Goal: Information Seeking & Learning: Learn about a topic

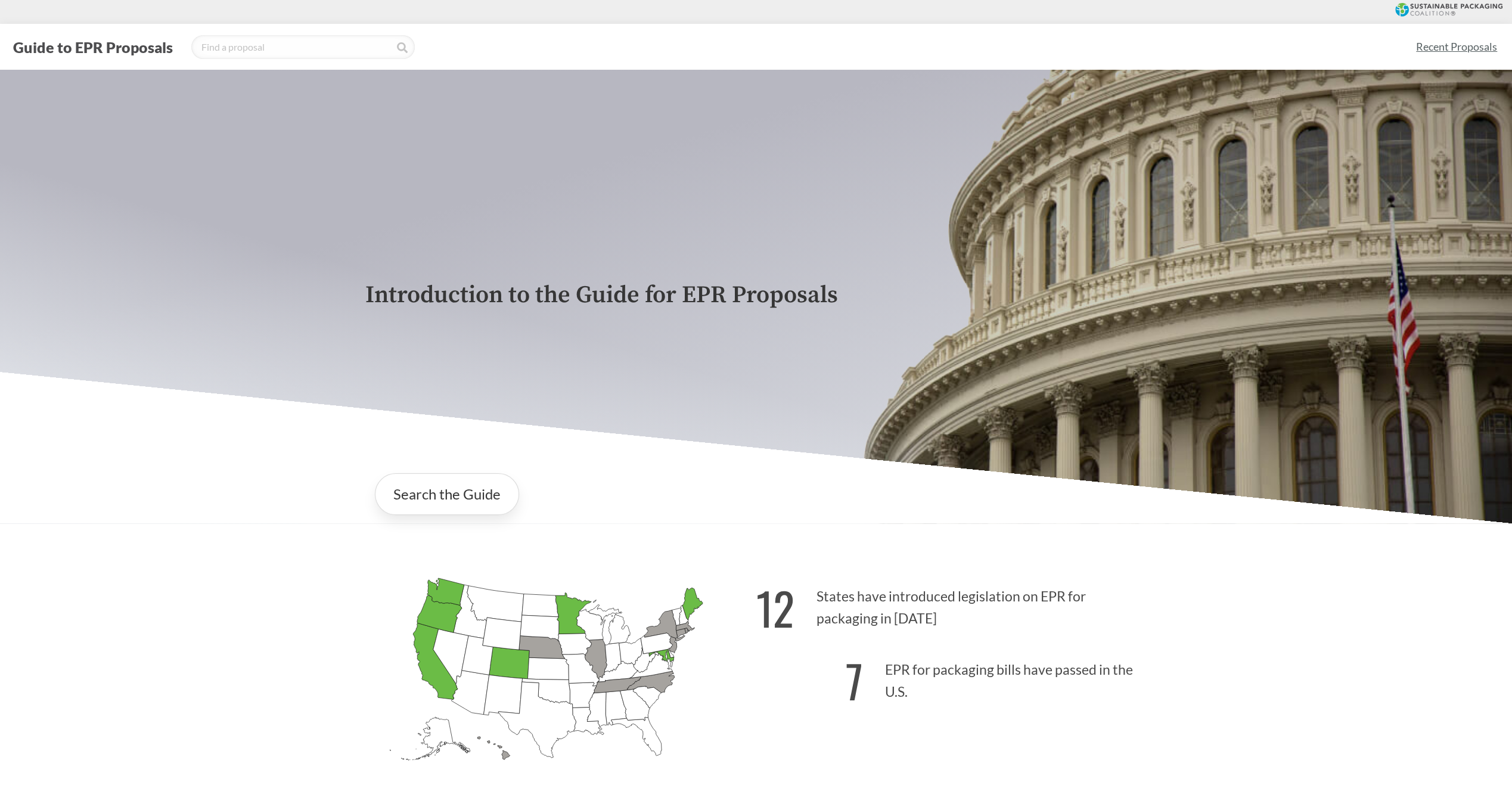
click at [1444, 42] on link "Recent Proposals" at bounding box center [1455, 47] width 91 height 27
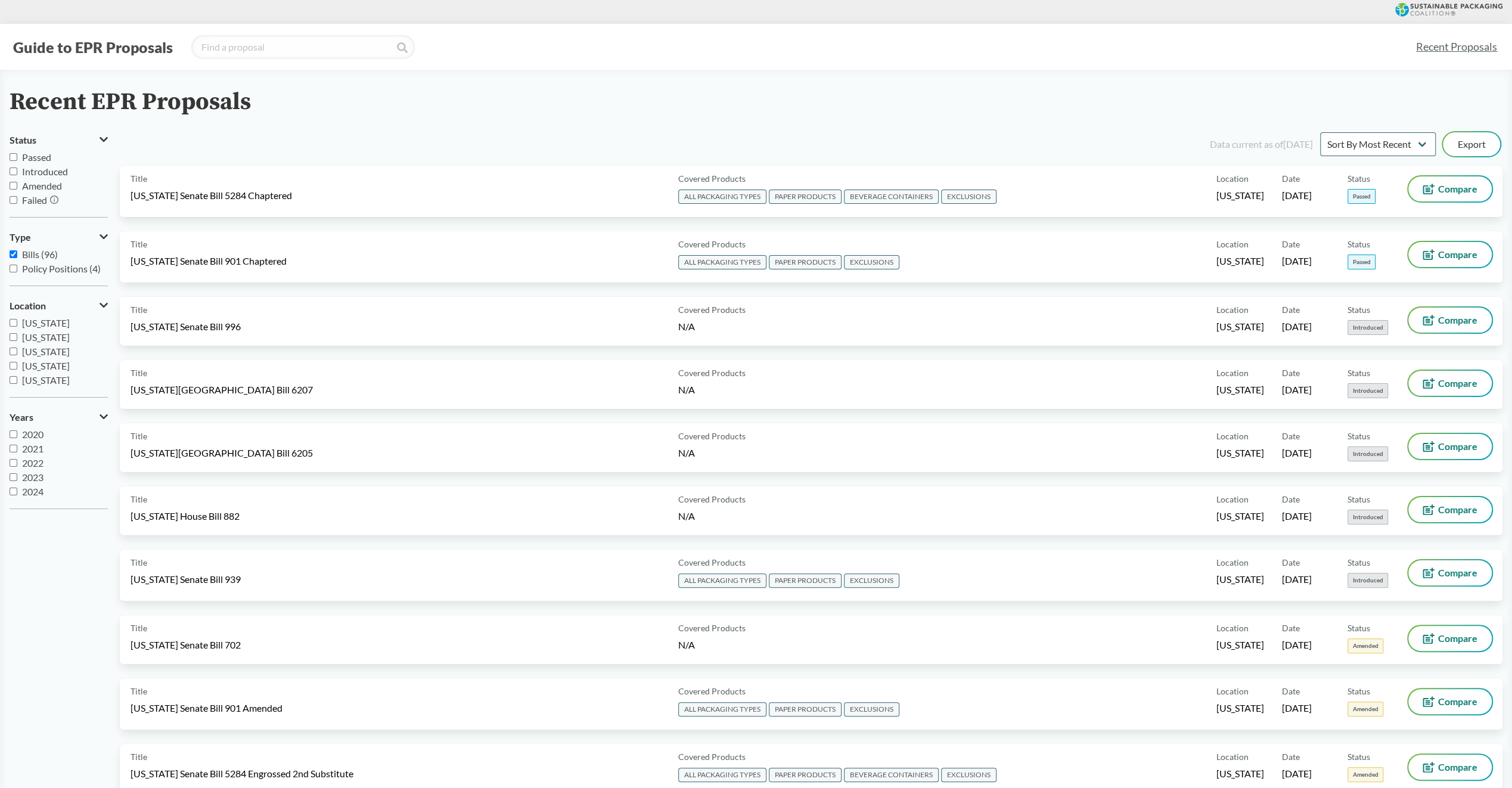
click at [45, 350] on span "[US_STATE]" at bounding box center [46, 352] width 48 height 12
click at [17, 350] on input "[US_STATE]" at bounding box center [13, 351] width 8 height 8
checkbox input "true"
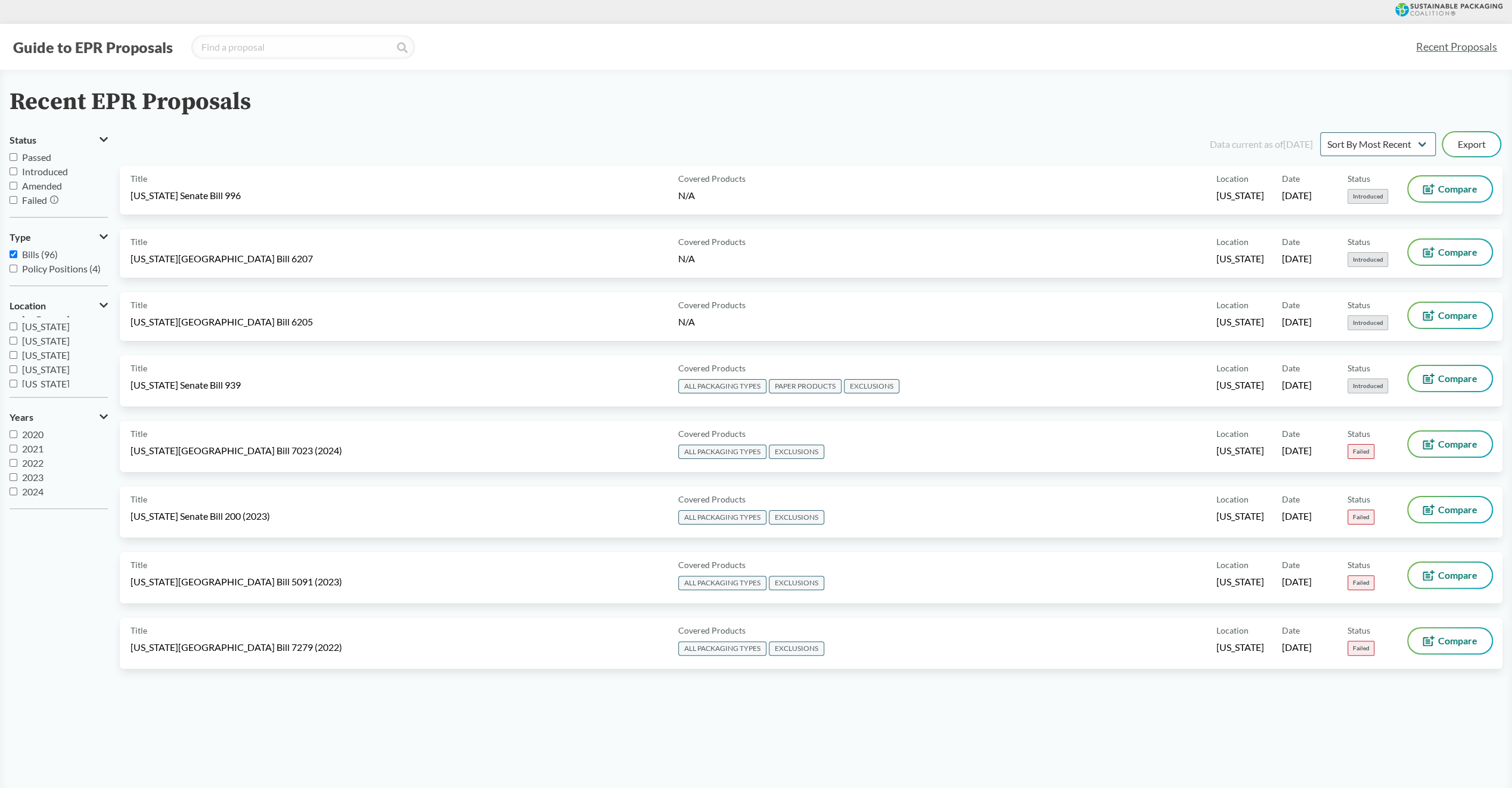
scroll to position [48, 0]
click at [48, 346] on span "[US_STATE]" at bounding box center [46, 347] width 48 height 12
click at [17, 346] on input "[US_STATE]" at bounding box center [13, 346] width 8 height 8
checkbox input "true"
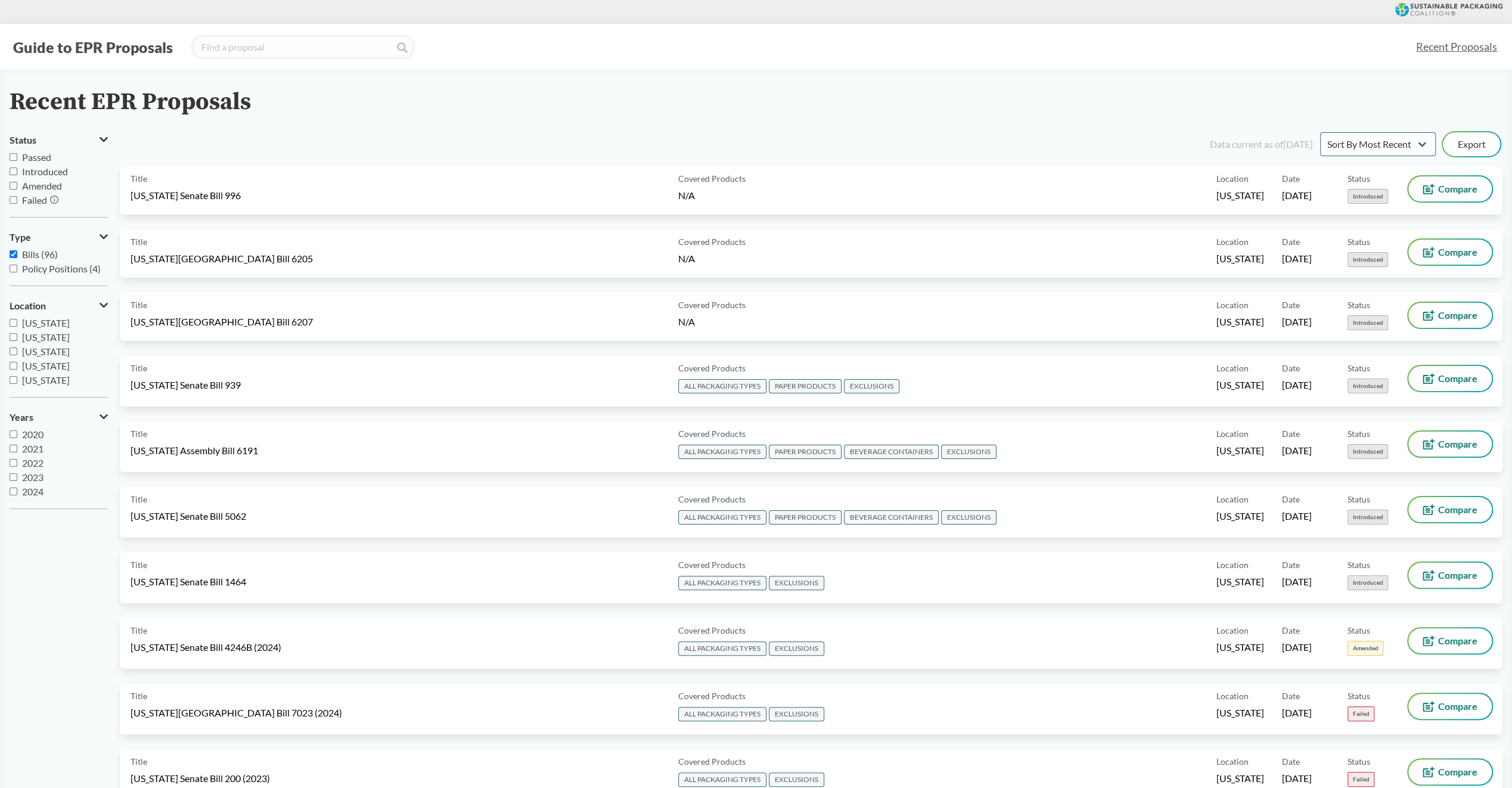
scroll to position [167, 0]
click at [40, 329] on span "[US_STATE]" at bounding box center [46, 328] width 48 height 12
click at [17, 329] on input "[US_STATE]" at bounding box center [13, 328] width 8 height 8
checkbox input "true"
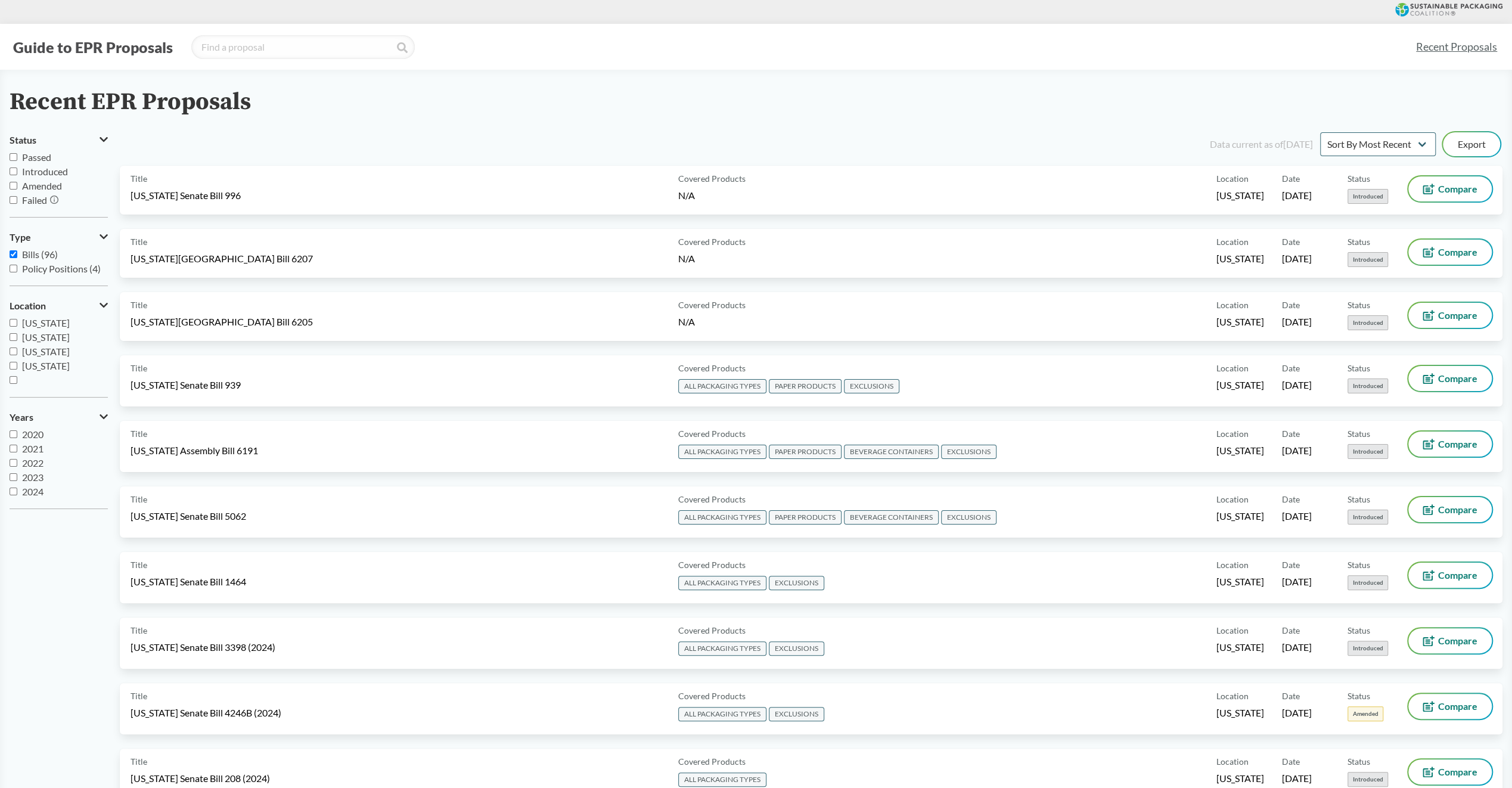
click at [65, 356] on span "[US_STATE]" at bounding box center [46, 352] width 48 height 12
click at [17, 356] on input "[US_STATE]" at bounding box center [13, 351] width 8 height 8
checkbox input "true"
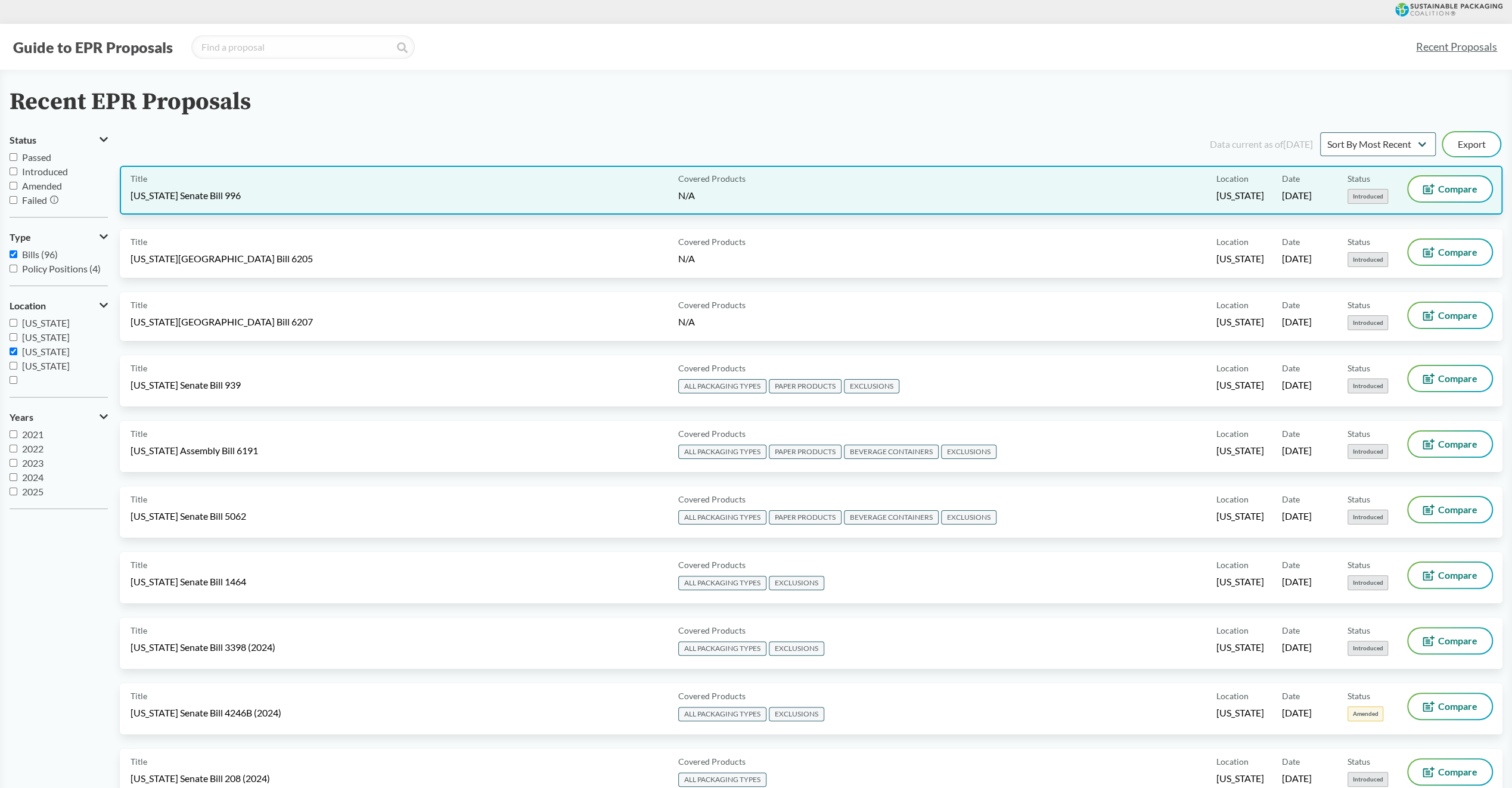
click at [498, 192] on div "Title [US_STATE] Senate Bill 996" at bounding box center [402, 190] width 543 height 28
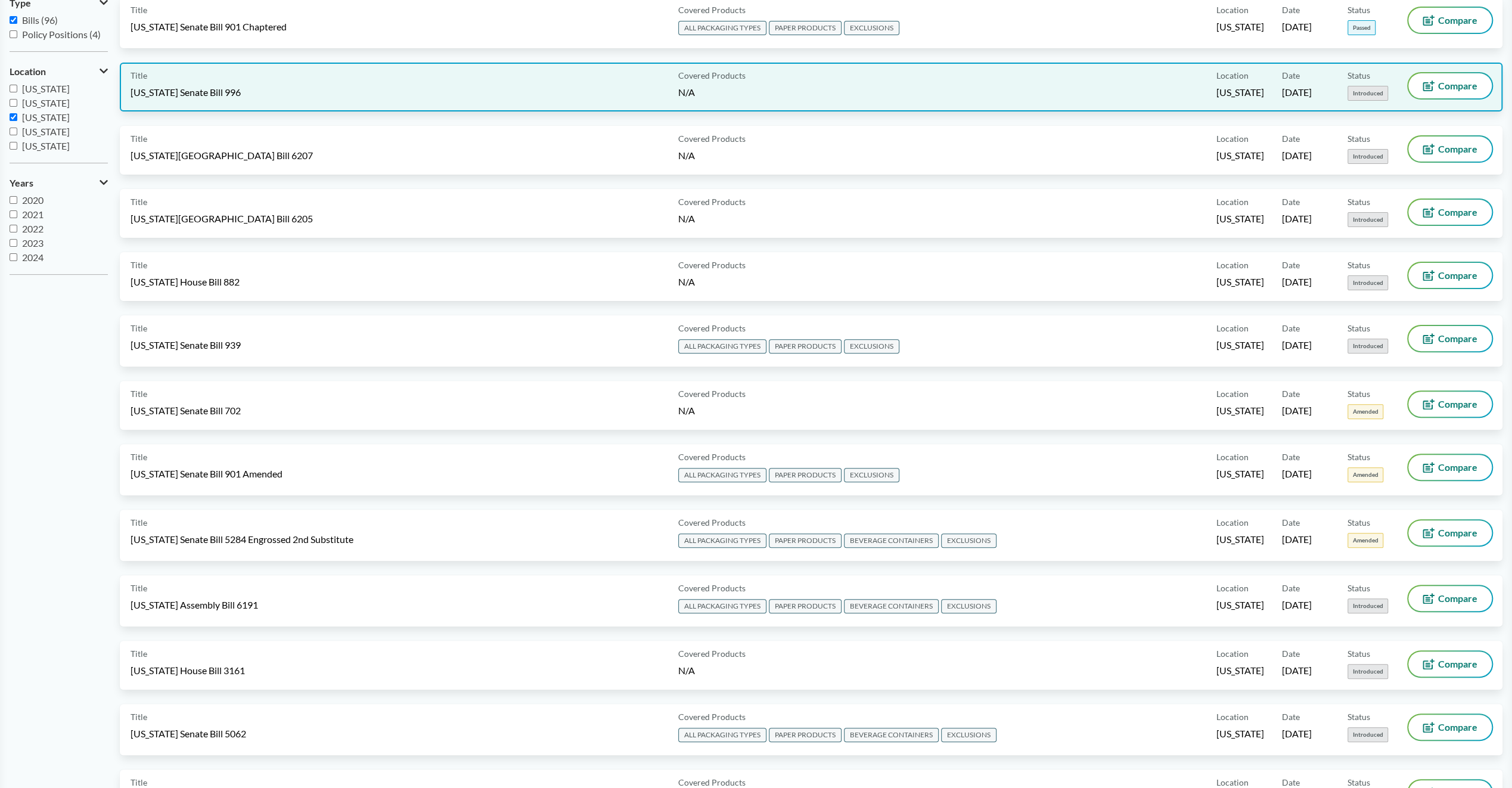
scroll to position [298, 0]
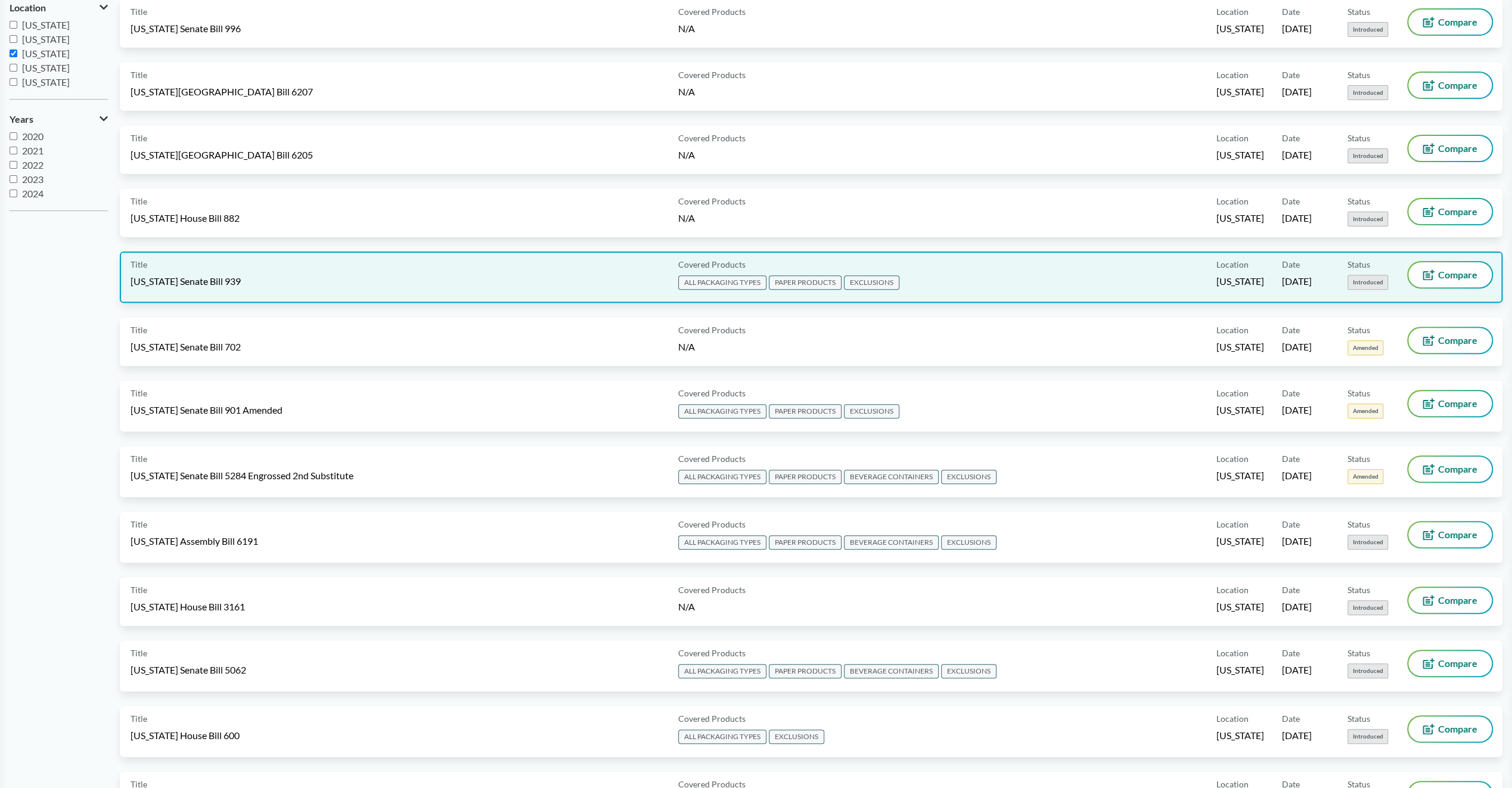
click at [460, 287] on div "Title [US_STATE] Senate Bill 939" at bounding box center [402, 277] width 543 height 30
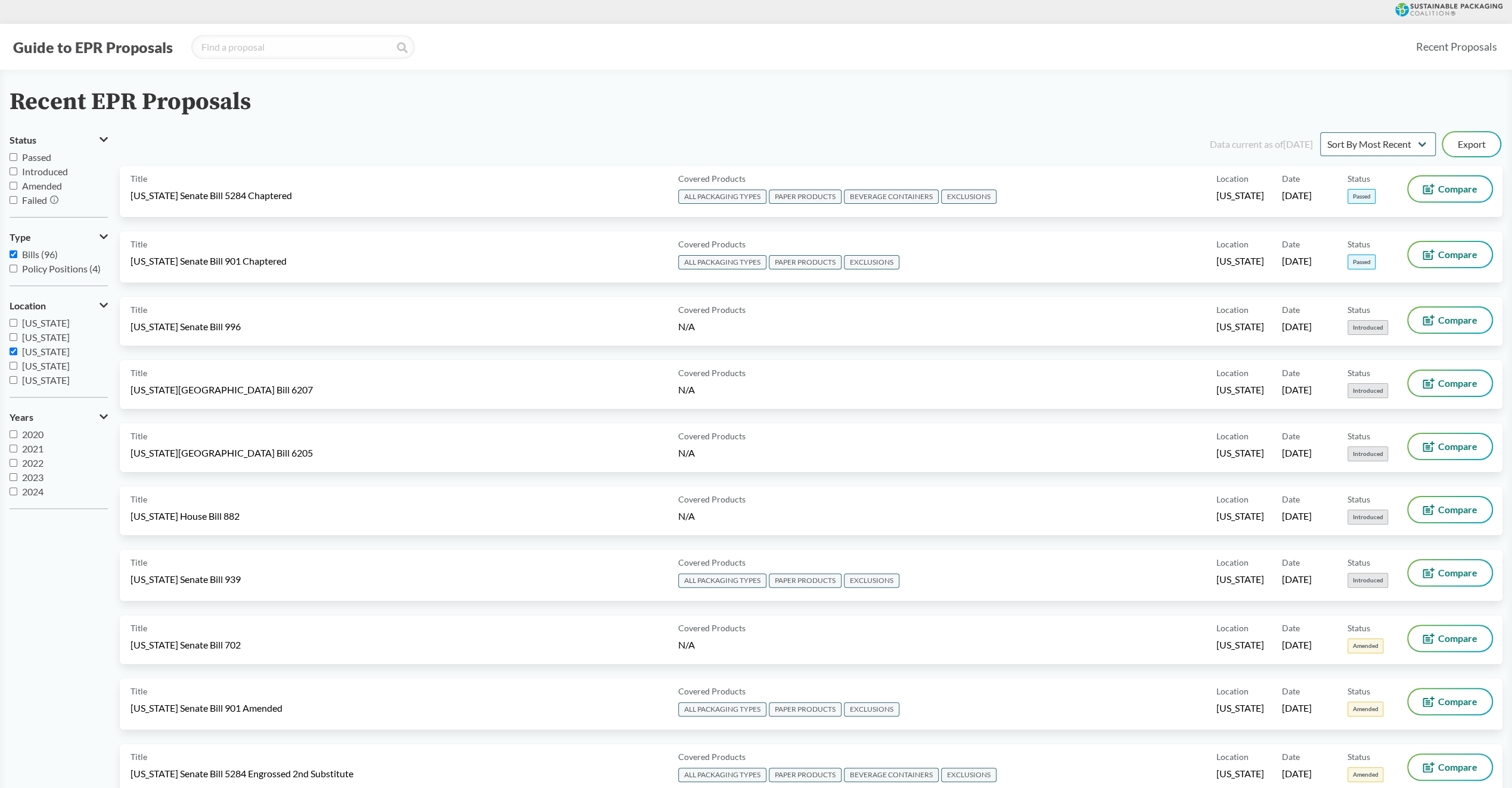
click at [48, 351] on span "[US_STATE]" at bounding box center [46, 352] width 48 height 12
click at [17, 351] on input "[US_STATE]" at bounding box center [13, 351] width 8 height 8
checkbox input "false"
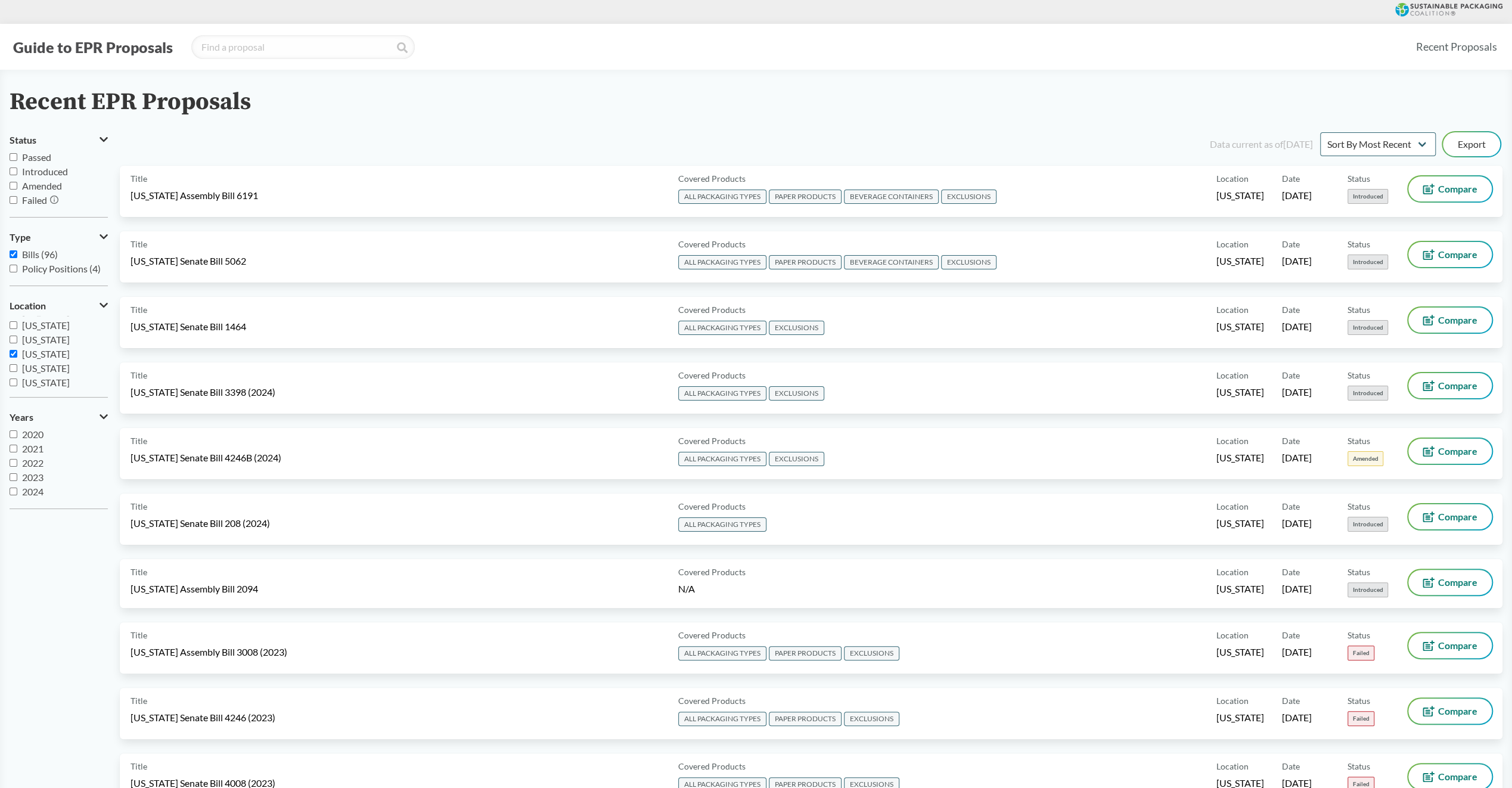
scroll to position [48, 0]
click at [48, 344] on span "[US_STATE]" at bounding box center [46, 347] width 48 height 12
click at [17, 344] on input "[US_STATE]" at bounding box center [13, 346] width 8 height 8
checkbox input "false"
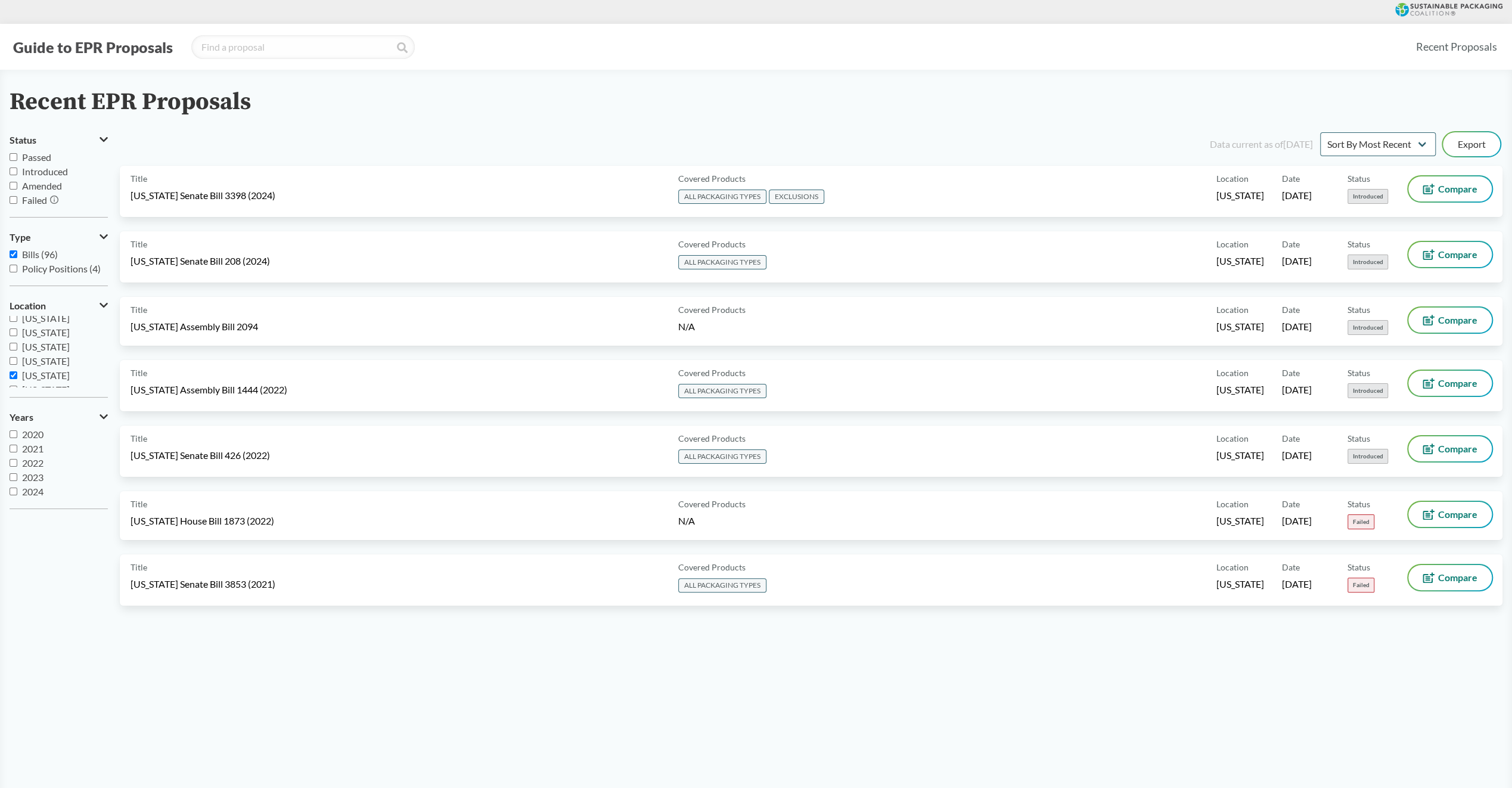
scroll to position [143, 0]
click at [63, 353] on span "[US_STATE]" at bounding box center [46, 352] width 48 height 12
click at [17, 353] on input "[US_STATE]" at bounding box center [13, 351] width 8 height 8
checkbox input "false"
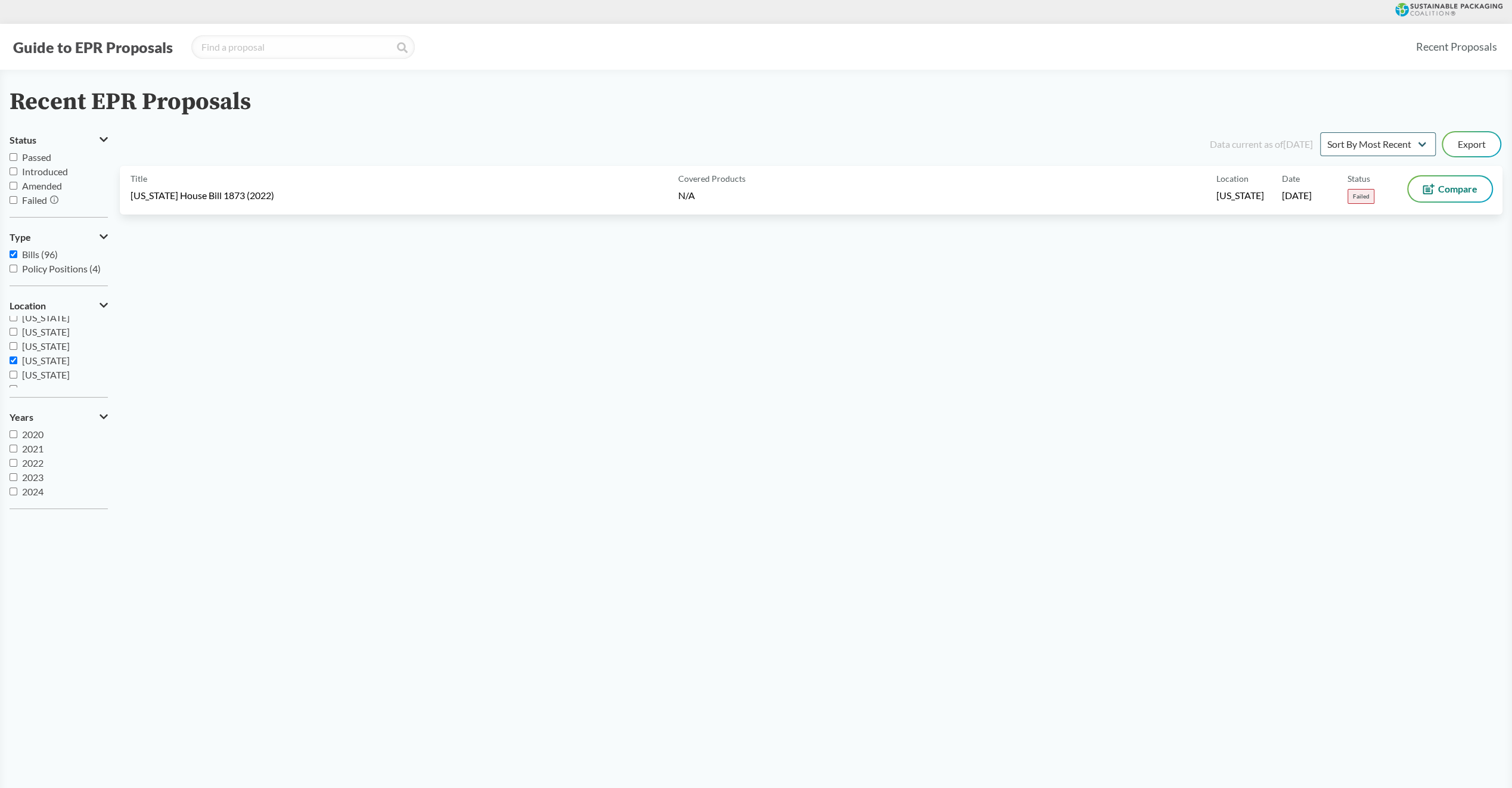
scroll to position [258, 0]
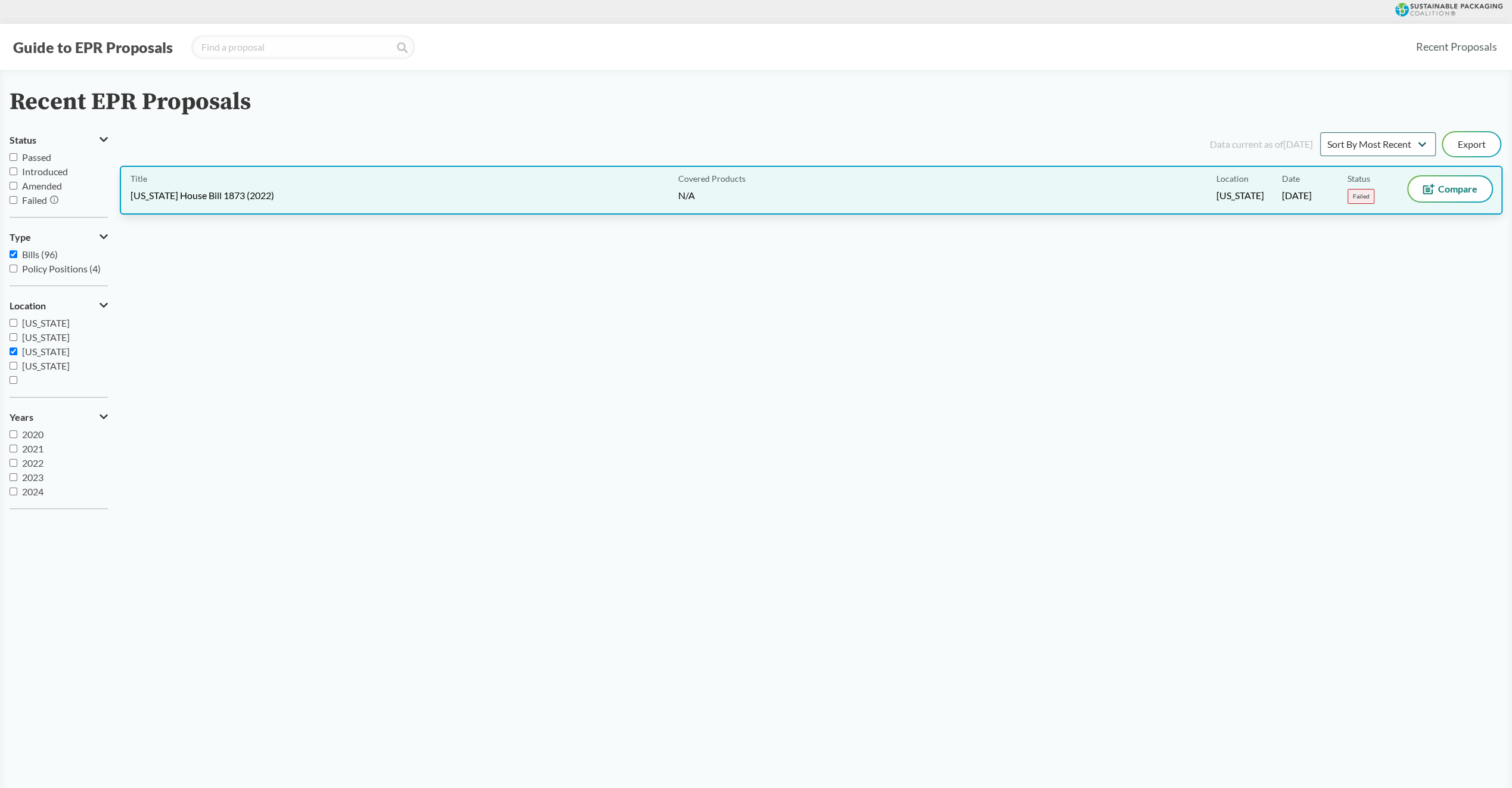
click at [324, 192] on div "Title [US_STATE] House Bill 1873 (2022)" at bounding box center [402, 190] width 543 height 28
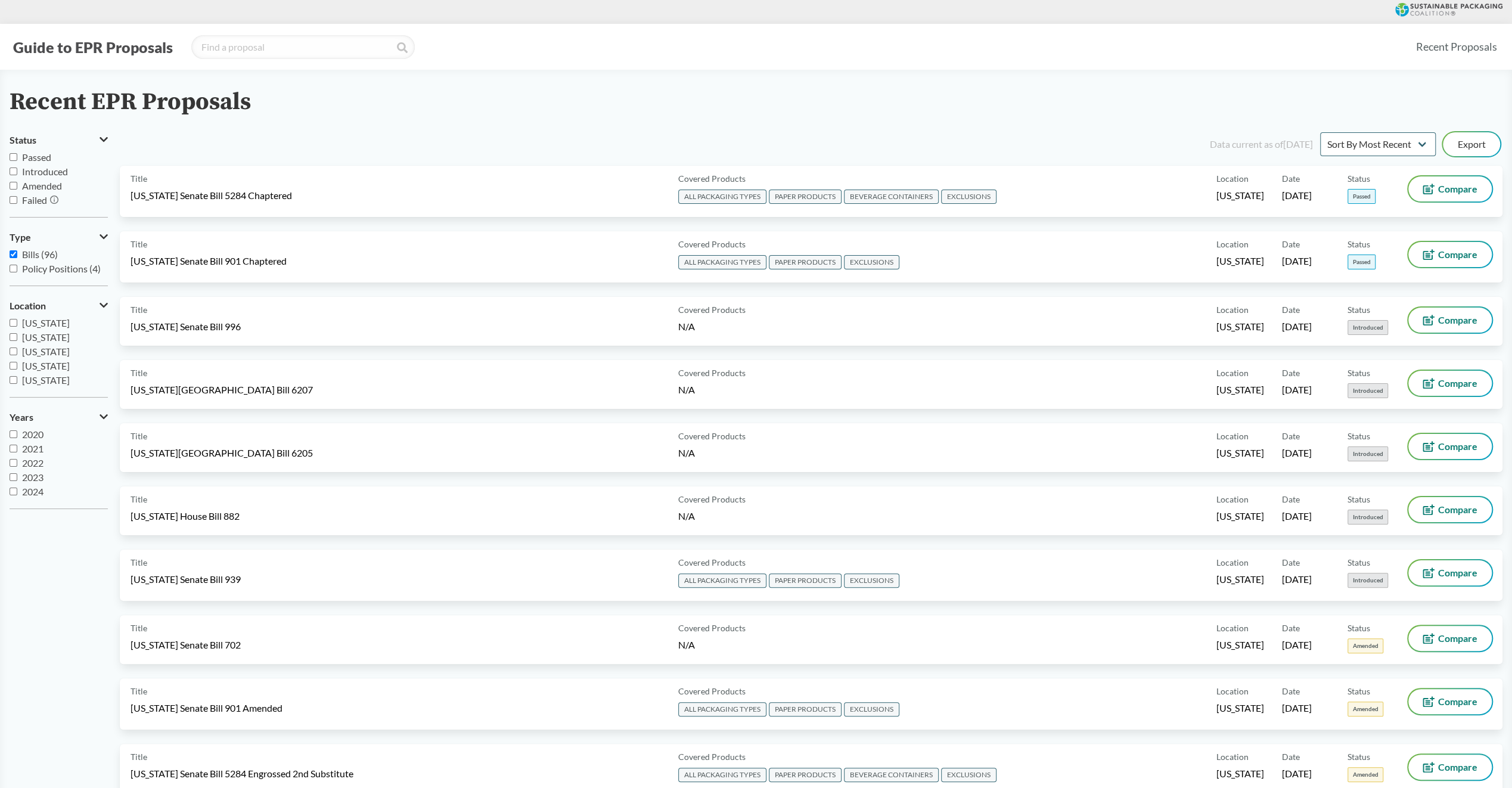
click at [1070, 40] on div "Guide to EPR Proposals" at bounding box center [707, 47] width 1397 height 24
